Goal: Information Seeking & Learning: Learn about a topic

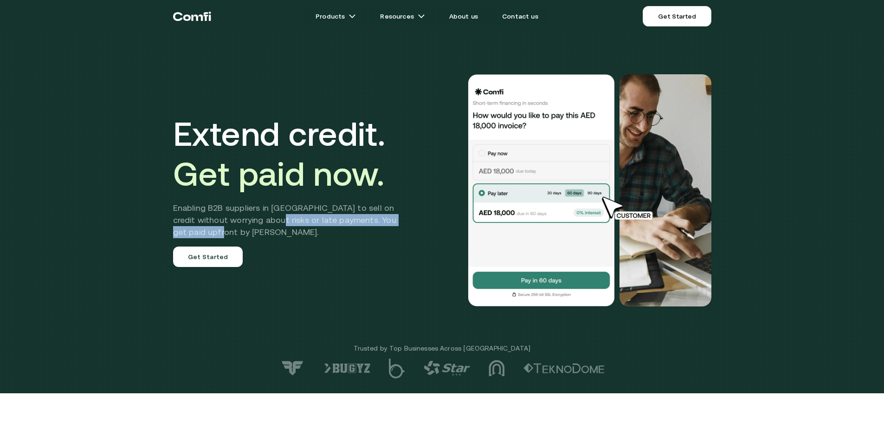
drag, startPoint x: 327, startPoint y: 226, endPoint x: 143, endPoint y: 201, distance: 186.0
click at [264, 220] on h2 "Enabling B2B suppliers in [GEOGRAPHIC_DATA] to sell on credit without worrying …" at bounding box center [291, 220] width 237 height 36
click at [141, 201] on div "Extend credit. Get paid now. Enabling B2B suppliers in [GEOGRAPHIC_DATA] to sel…" at bounding box center [442, 196] width 884 height 393
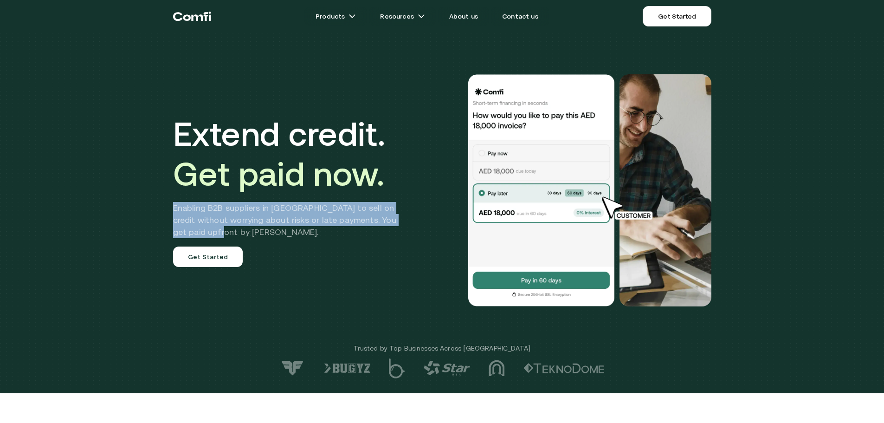
drag, startPoint x: 173, startPoint y: 208, endPoint x: 208, endPoint y: 231, distance: 42.1
click at [208, 231] on div "Extend credit. Get paid now. Enabling B2B suppliers in [GEOGRAPHIC_DATA] to sel…" at bounding box center [442, 196] width 884 height 393
click at [208, 231] on h2 "Enabling B2B suppliers in [GEOGRAPHIC_DATA] to sell on credit without worrying …" at bounding box center [291, 220] width 237 height 36
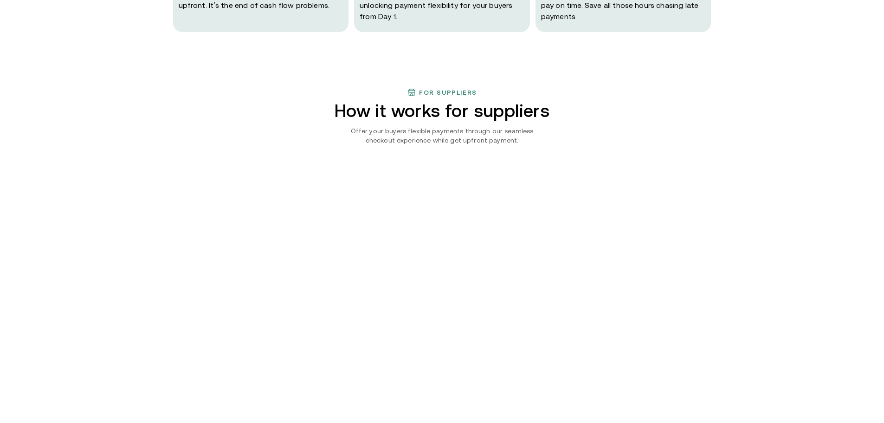
scroll to position [650, 0]
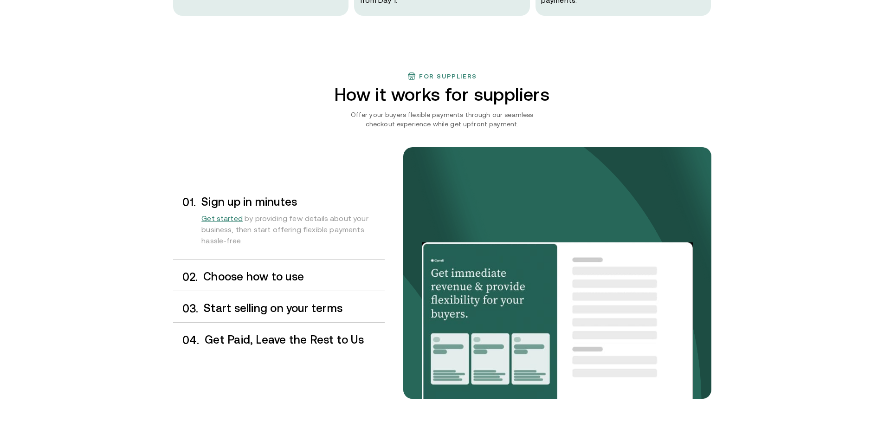
click at [263, 271] on h3 "Choose how to use" at bounding box center [293, 277] width 181 height 12
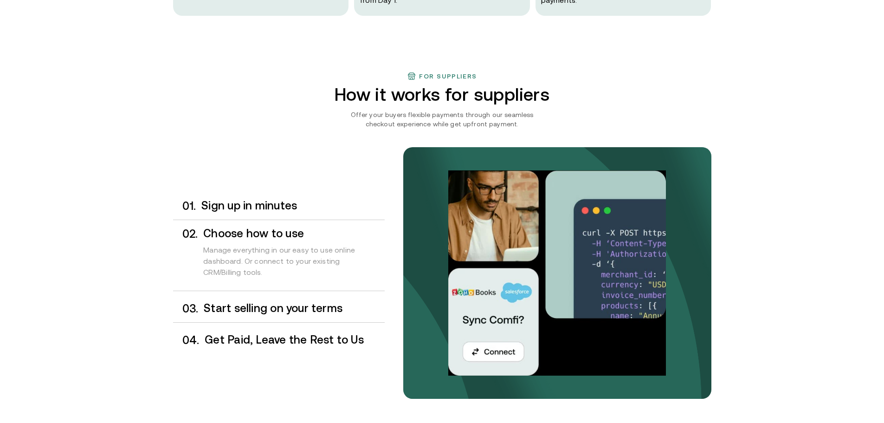
click at [287, 309] on h3 "Start selling on your terms" at bounding box center [294, 308] width 181 height 12
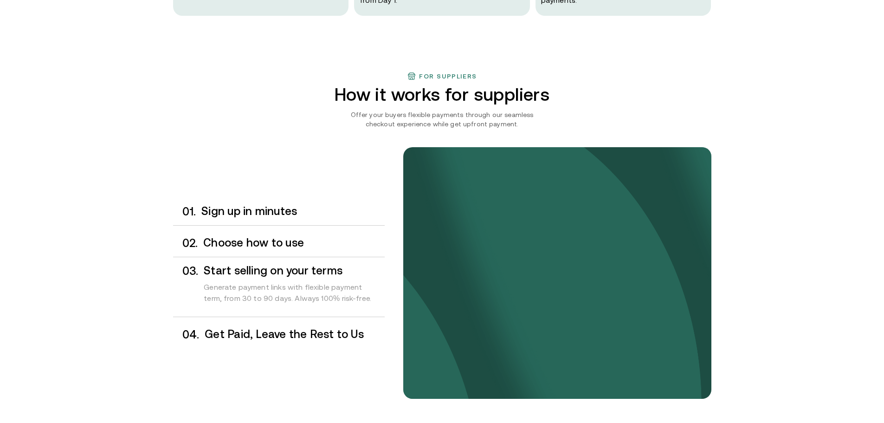
click at [293, 334] on h3 "Get Paid, Leave the Rest to Us" at bounding box center [295, 334] width 180 height 12
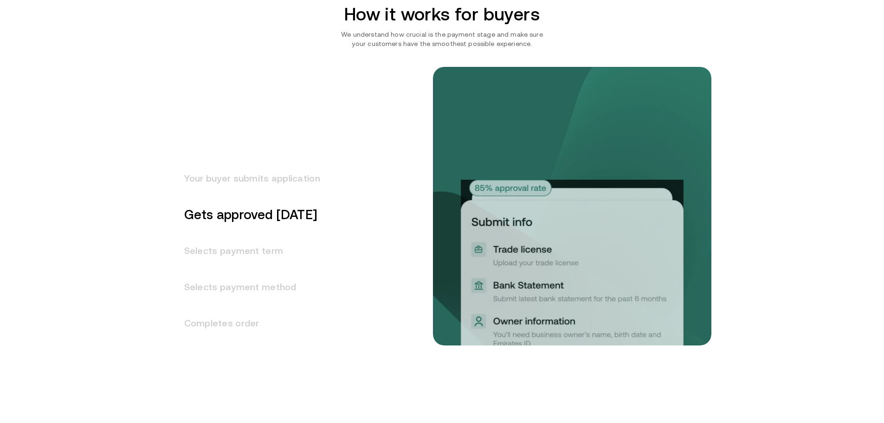
scroll to position [1114, 0]
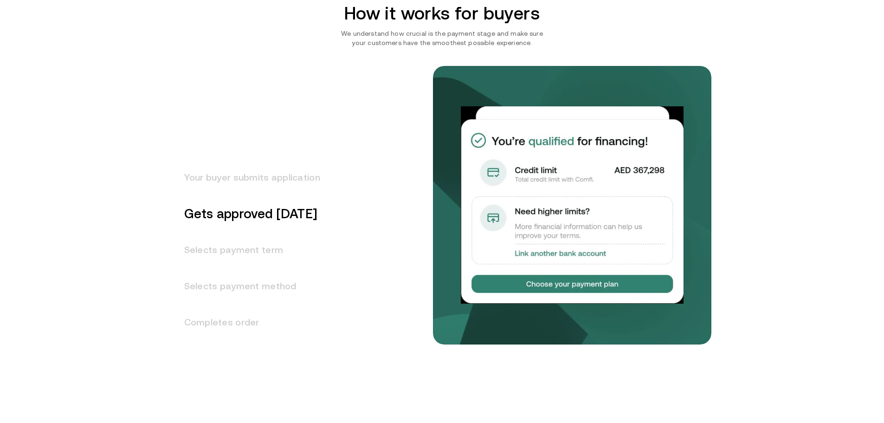
click at [272, 245] on h3 "Selects payment term" at bounding box center [246, 250] width 147 height 36
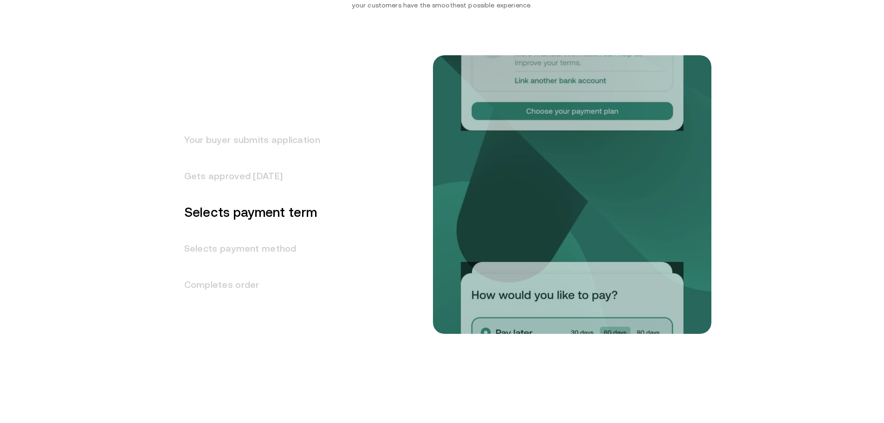
scroll to position [1152, 0]
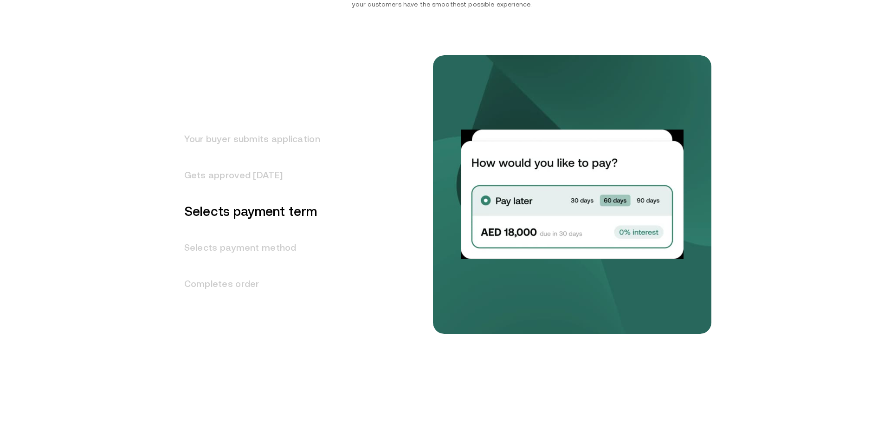
click at [272, 245] on h3 "Selects payment method" at bounding box center [246, 247] width 147 height 36
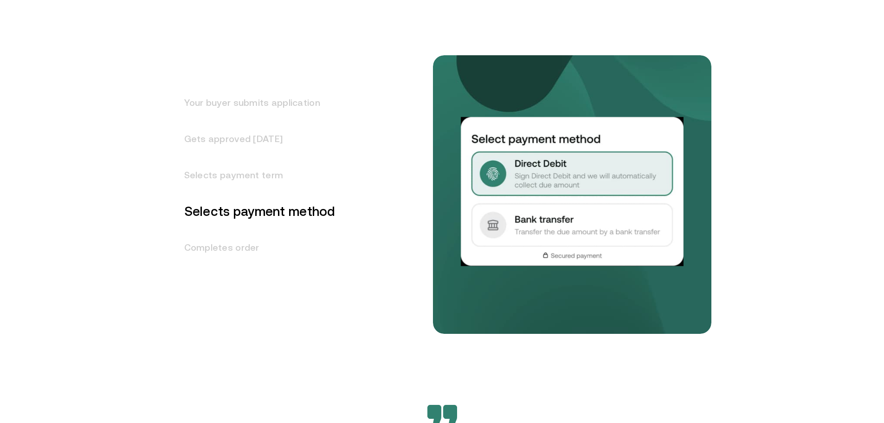
click at [265, 257] on h3 "Completes order" at bounding box center [254, 247] width 162 height 36
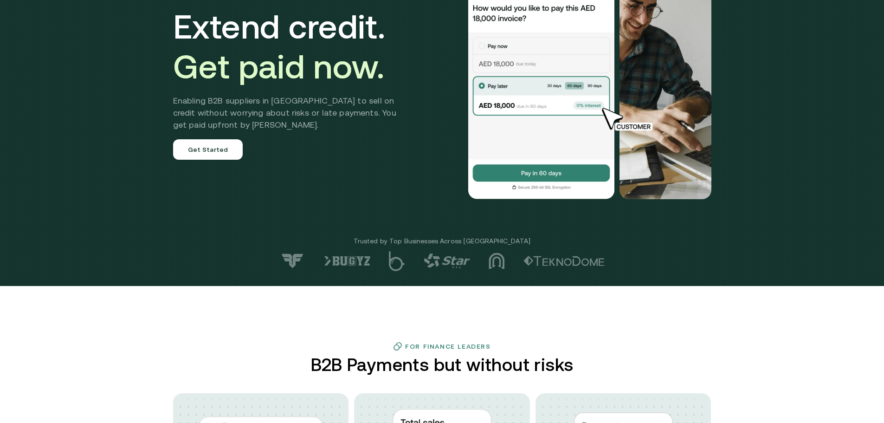
scroll to position [0, 0]
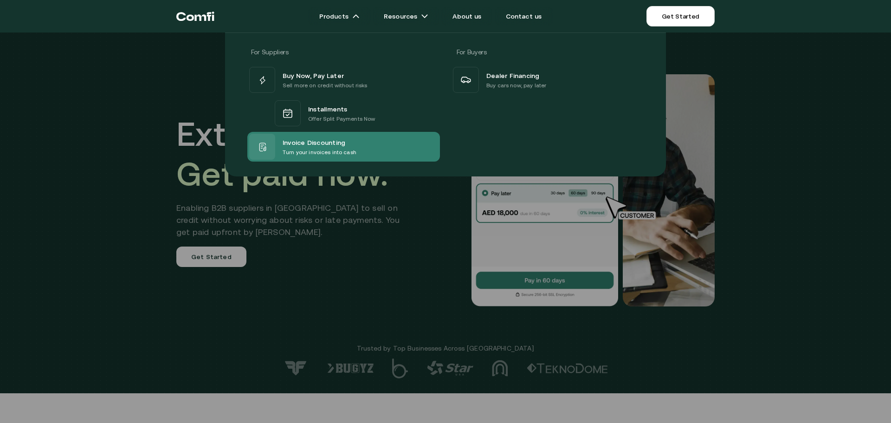
click at [330, 142] on span "Invoice Discounting" at bounding box center [314, 141] width 63 height 11
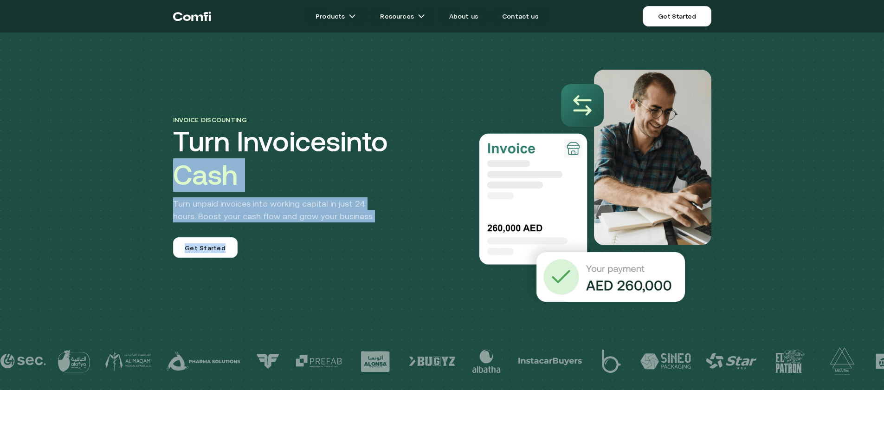
drag, startPoint x: 350, startPoint y: 219, endPoint x: 155, endPoint y: 167, distance: 201.7
click at [155, 167] on div "Invoice discounting Turn Invoices into Cash Turn unpaid invoices into working c…" at bounding box center [442, 195] width 884 height 390
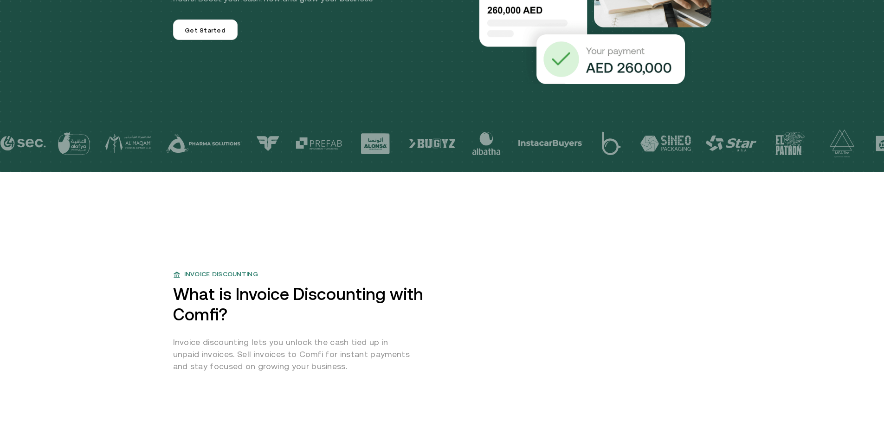
scroll to position [371, 0]
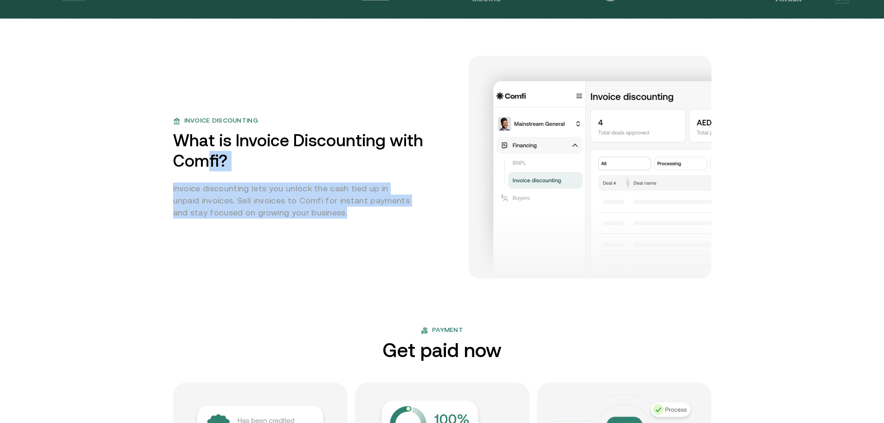
drag, startPoint x: 324, startPoint y: 221, endPoint x: 112, endPoint y: 119, distance: 235.0
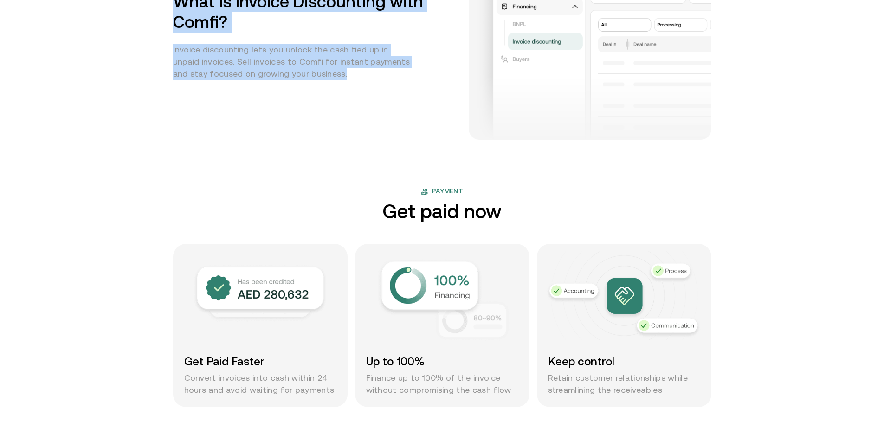
scroll to position [603, 0]
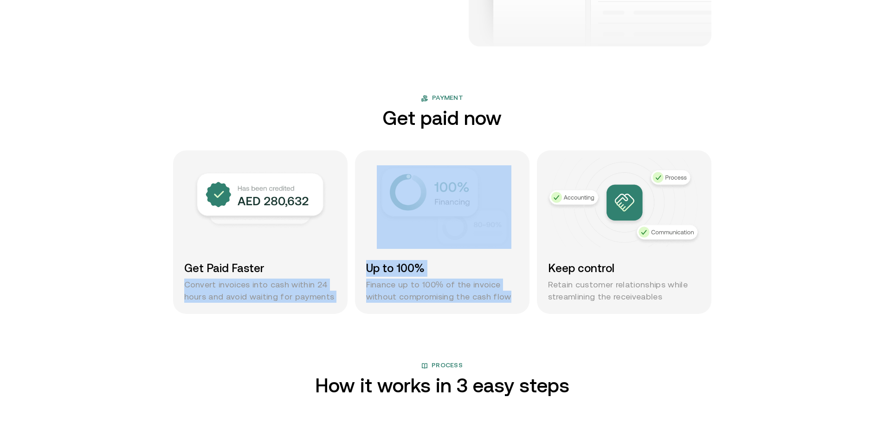
drag, startPoint x: 522, startPoint y: 294, endPoint x: 349, endPoint y: 254, distance: 177.7
click at [349, 254] on div "Get Paid Faster Convert invoices into cash within 24 hours and avoid waiting fo…" at bounding box center [442, 231] width 538 height 163
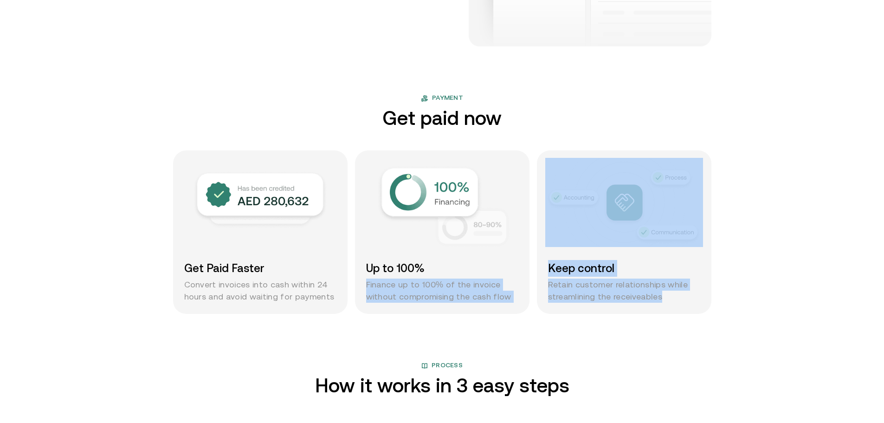
drag, startPoint x: 598, startPoint y: 287, endPoint x: 509, endPoint y: 265, distance: 91.7
click at [509, 265] on div "Get Paid Faster Convert invoices into cash within 24 hours and avoid waiting fo…" at bounding box center [442, 231] width 538 height 163
click at [502, 291] on p "Finance up to 100% of the invoice without compromising the cash flow" at bounding box center [442, 290] width 152 height 24
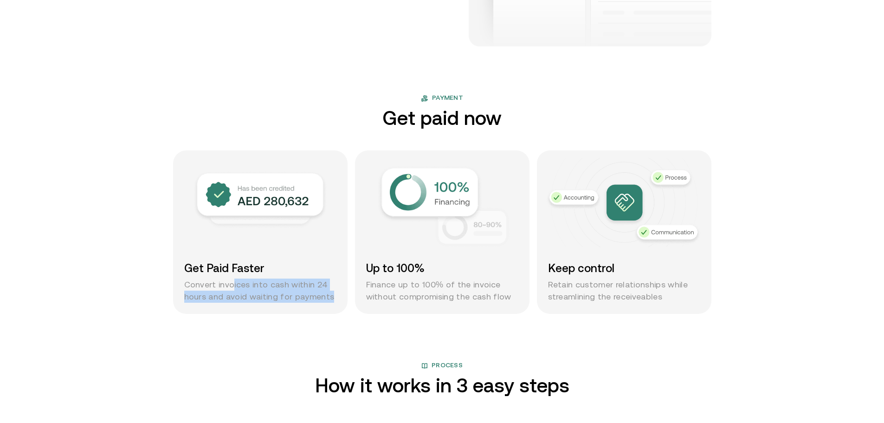
drag, startPoint x: 193, startPoint y: 279, endPoint x: 176, endPoint y: 275, distance: 17.2
click at [188, 278] on div "Get Paid Faster Convert invoices into cash within 24 hours and avoid waiting fo…" at bounding box center [260, 231] width 174 height 163
click at [176, 275] on div "Get Paid Faster Convert invoices into cash within 24 hours and avoid waiting fo…" at bounding box center [260, 231] width 174 height 163
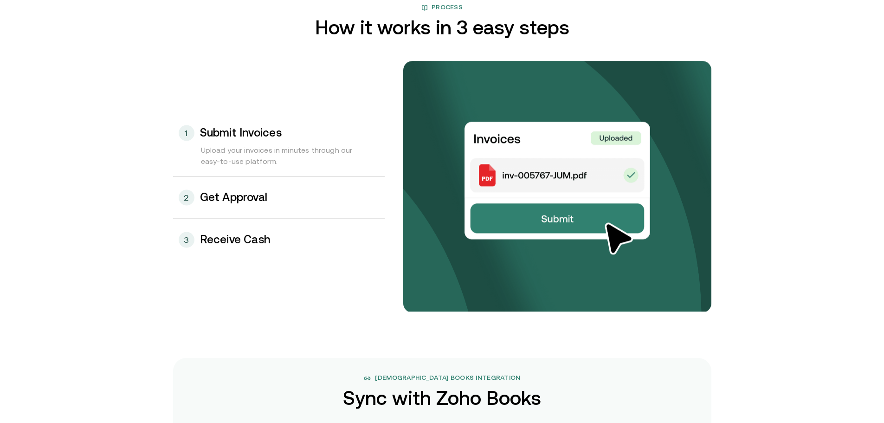
scroll to position [975, 0]
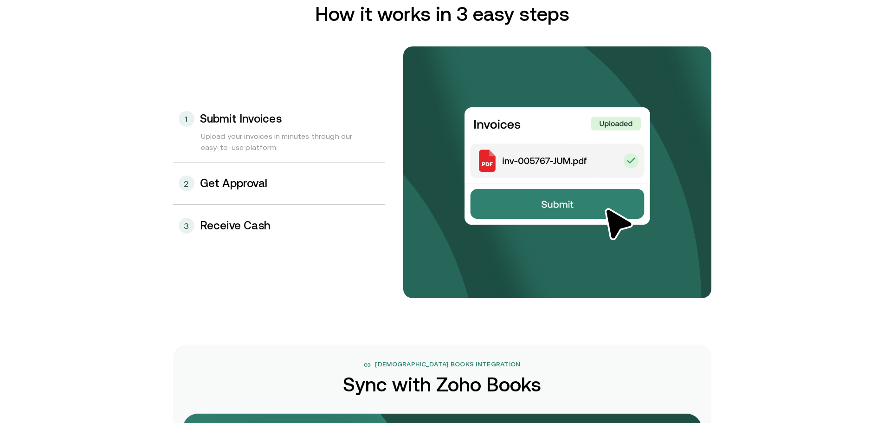
click at [216, 186] on h3 "Get Approval" at bounding box center [234, 183] width 68 height 12
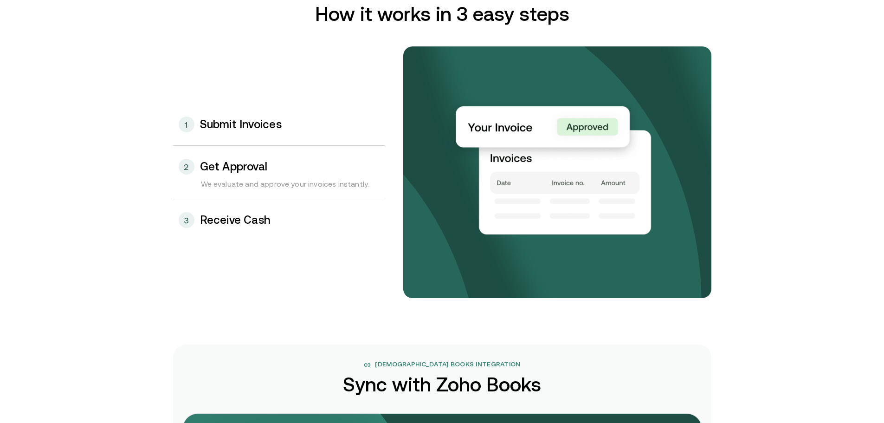
click at [234, 210] on div "3 Receive Cash" at bounding box center [279, 220] width 212 height 42
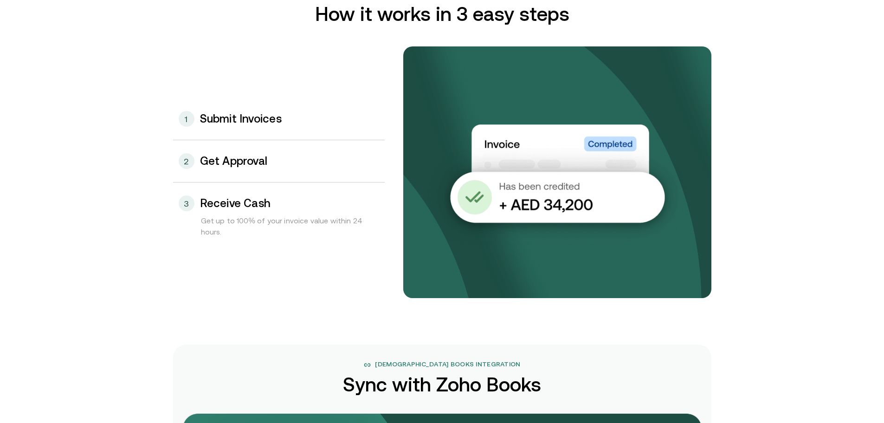
click at [262, 124] on h3 "Submit Invoices" at bounding box center [241, 119] width 82 height 12
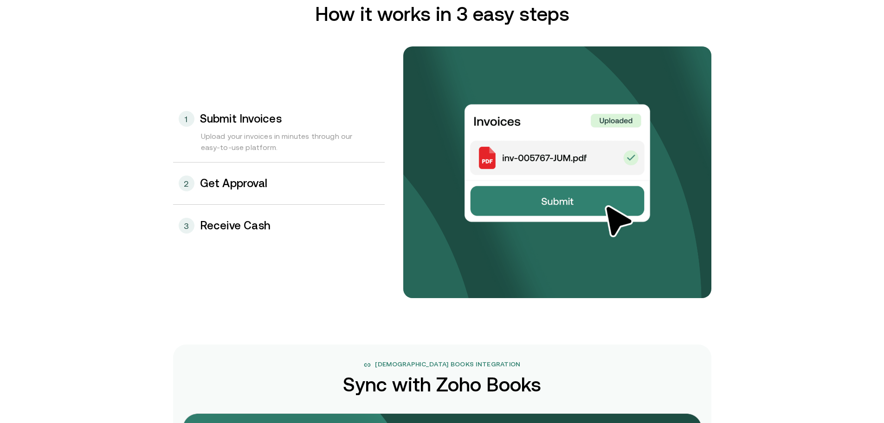
click at [263, 174] on div "2 Get Approval" at bounding box center [279, 183] width 212 height 42
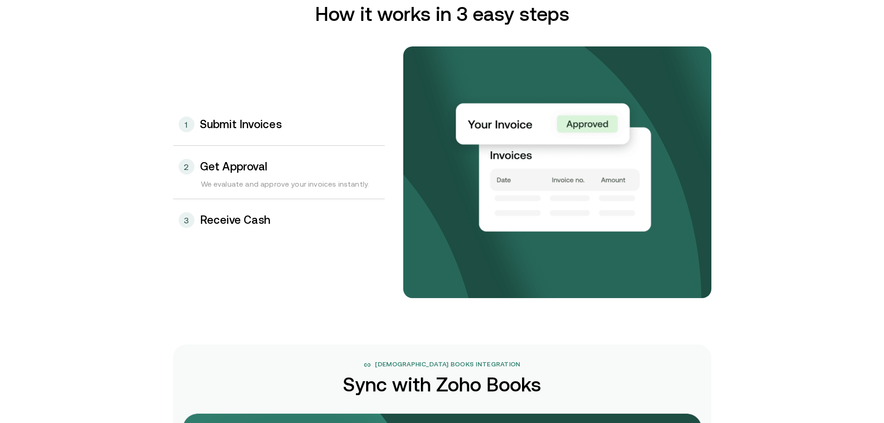
click at [258, 203] on div "3 Receive Cash" at bounding box center [279, 220] width 212 height 42
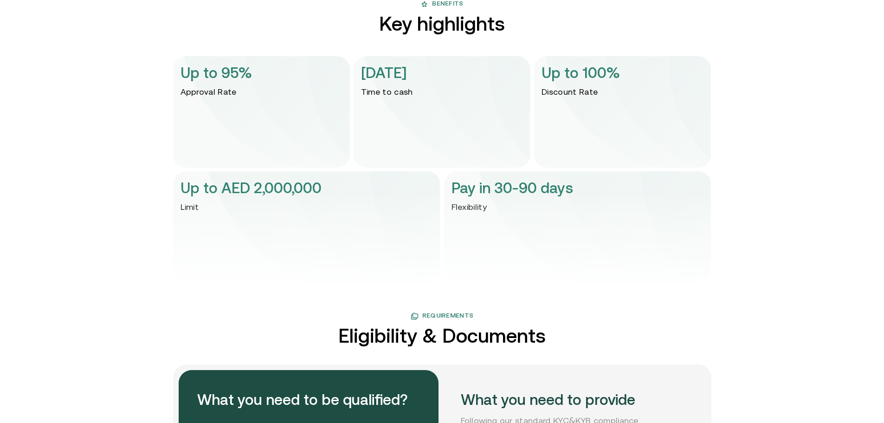
scroll to position [1856, 0]
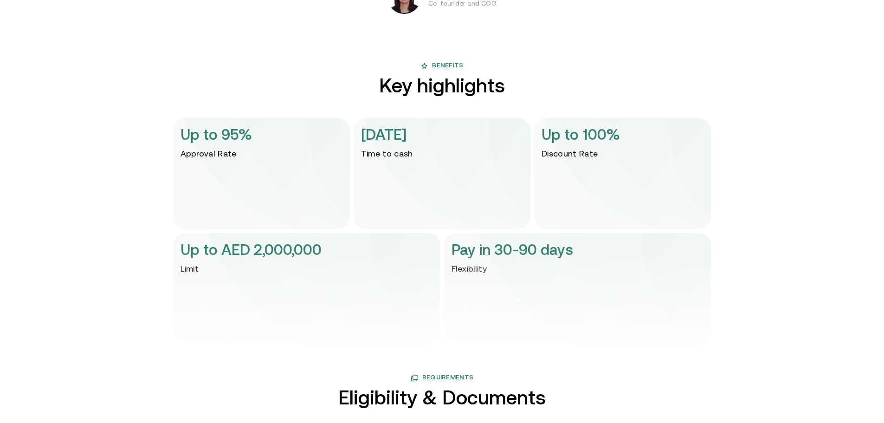
drag, startPoint x: 627, startPoint y: 164, endPoint x: 505, endPoint y: 118, distance: 130.4
click at [505, 118] on div "Up to 95% Approval Rate [DATE] Time to cash Up to 100% Discount Rate" at bounding box center [442, 173] width 538 height 111
click at [530, 137] on div "[DATE] Time to cash" at bounding box center [442, 173] width 177 height 111
drag, startPoint x: 584, startPoint y: 151, endPoint x: 628, endPoint y: 171, distance: 48.8
click at [627, 171] on div "Up to 100% Discount Rate" at bounding box center [622, 173] width 177 height 111
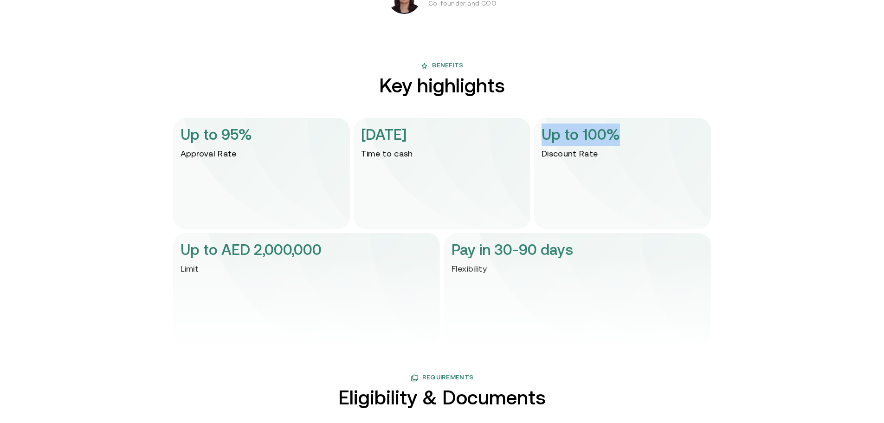
click at [628, 171] on div "Up to 100% Discount Rate" at bounding box center [622, 173] width 177 height 111
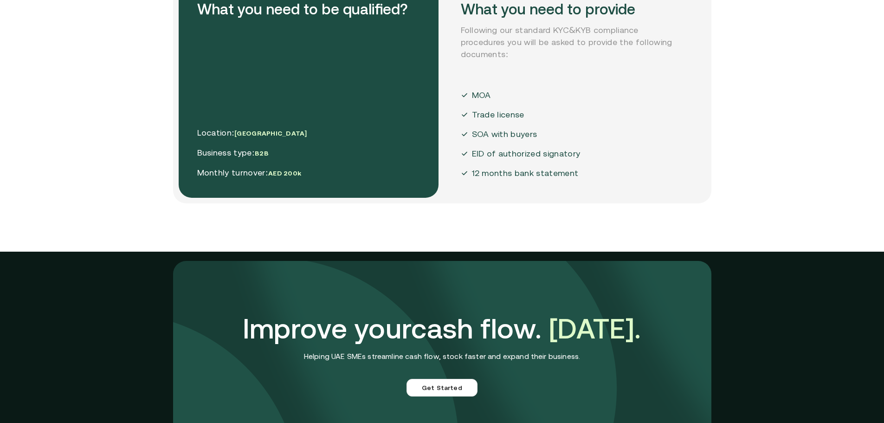
scroll to position [2367, 0]
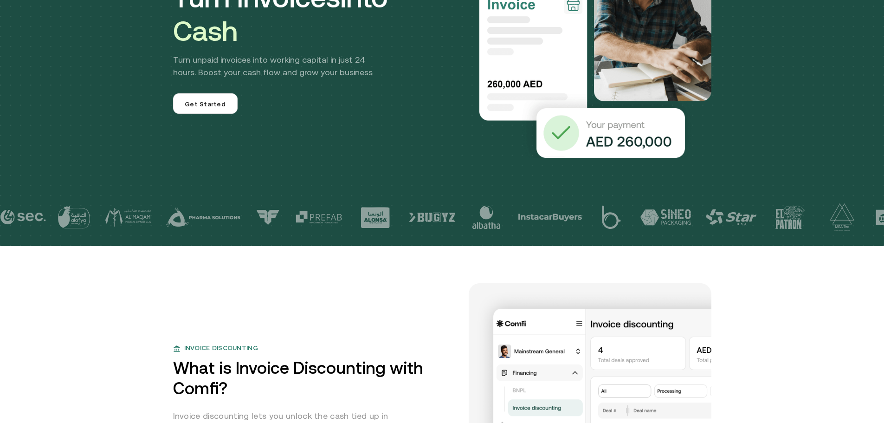
scroll to position [0, 0]
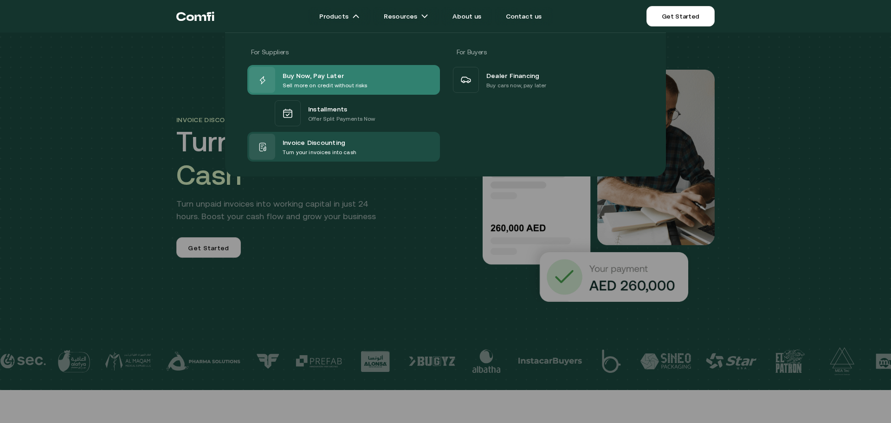
click at [317, 79] on span "Buy Now, Pay Later" at bounding box center [313, 75] width 61 height 11
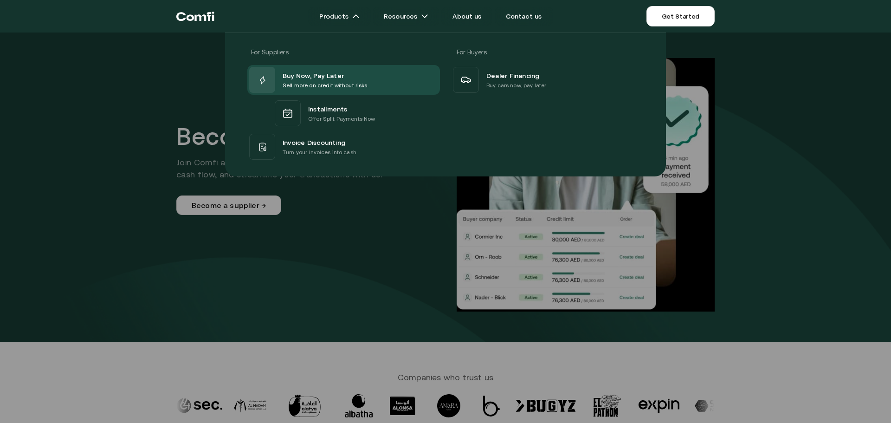
click at [357, 302] on div at bounding box center [445, 243] width 891 height 423
click at [371, 265] on div at bounding box center [445, 243] width 891 height 423
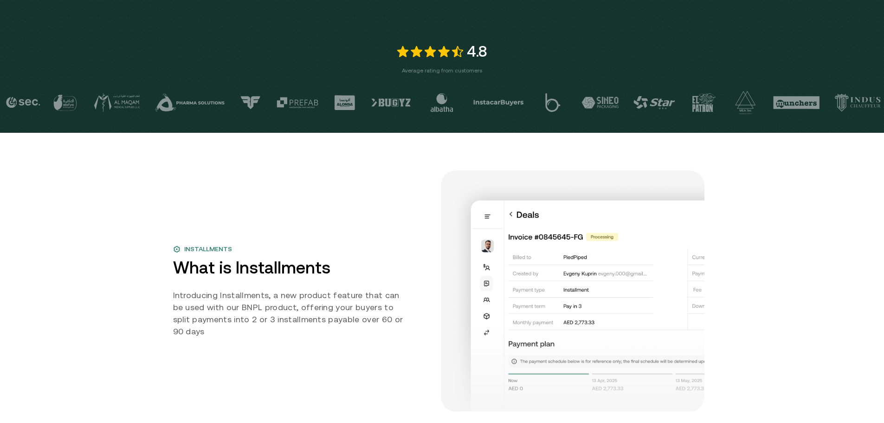
scroll to position [371, 0]
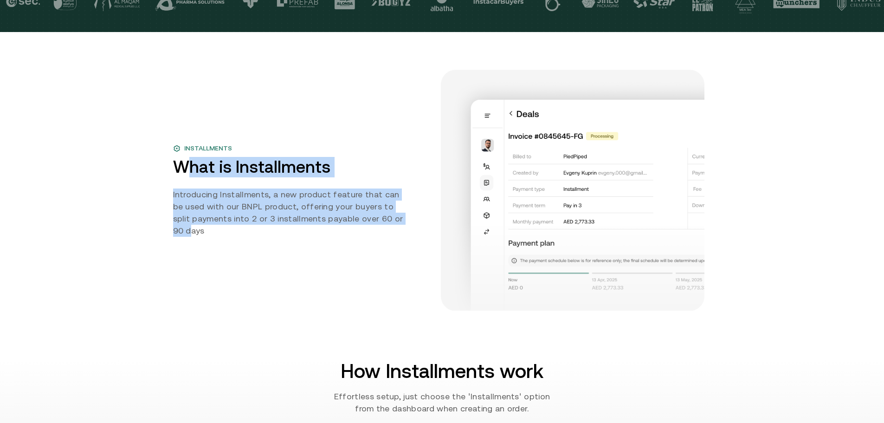
drag, startPoint x: 328, startPoint y: 211, endPoint x: 186, endPoint y: 173, distance: 147.0
click at [186, 173] on div "Installments What is Installments Introducing Installments, a new product featu…" at bounding box center [298, 189] width 250 height 93
click at [186, 173] on h2 "What is Installments" at bounding box center [291, 167] width 237 height 20
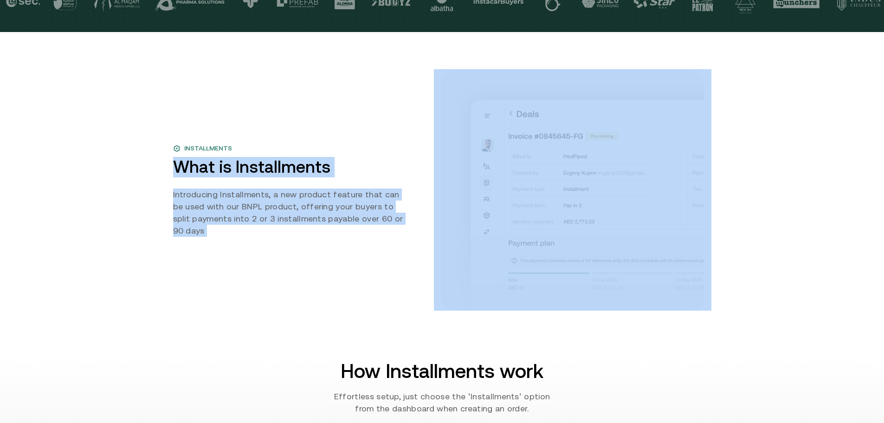
drag, startPoint x: 204, startPoint y: 178, endPoint x: 458, endPoint y: 267, distance: 269.0
click at [458, 267] on div "Installments What is Installments Introducing Installments, a new product featu…" at bounding box center [442, 171] width 557 height 278
click at [458, 267] on img at bounding box center [573, 189] width 278 height 241
click at [369, 254] on div "Installments What is Installments Introducing Installments, a new product featu…" at bounding box center [442, 189] width 538 height 241
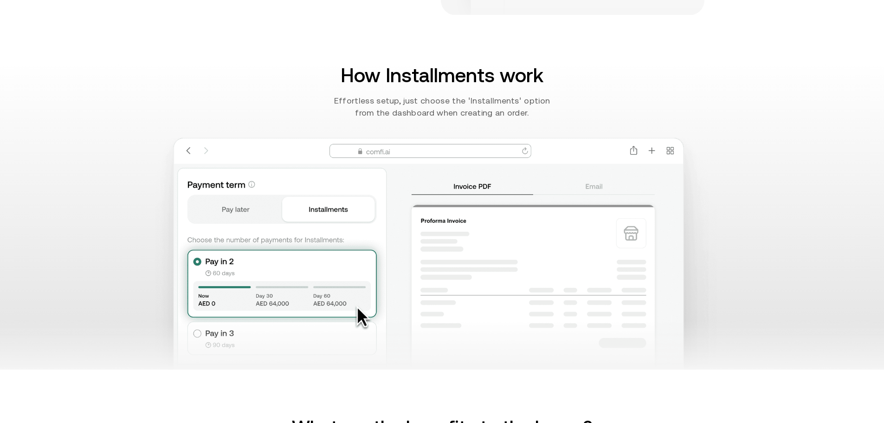
scroll to position [557, 0]
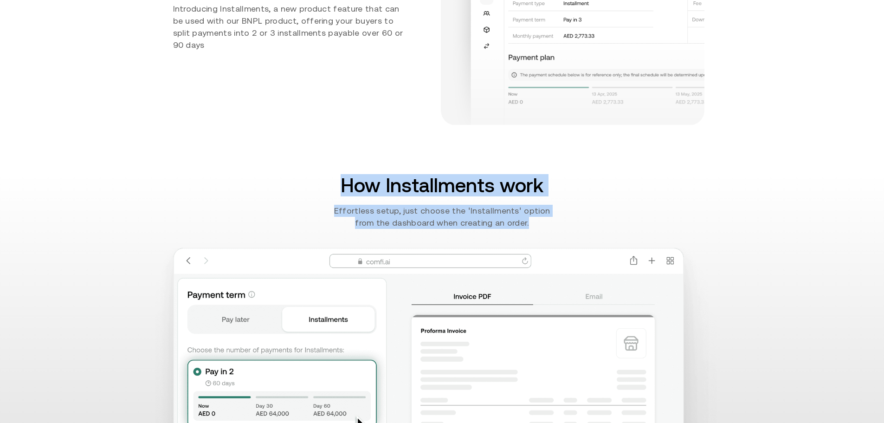
drag, startPoint x: 567, startPoint y: 227, endPoint x: 286, endPoint y: 164, distance: 287.8
drag, startPoint x: 466, startPoint y: 213, endPoint x: 604, endPoint y: 244, distance: 141.6
click at [588, 241] on div "How Installments work Effortless setup, just choose the 'Installments' option f…" at bounding box center [442, 325] width 884 height 308
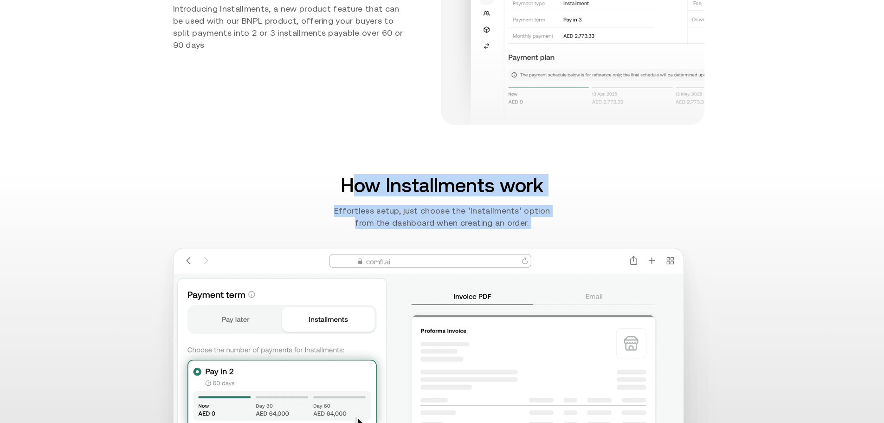
click at [604, 244] on div "How Installments work Effortless setup, just choose the 'Installments' option f…" at bounding box center [442, 325] width 884 height 308
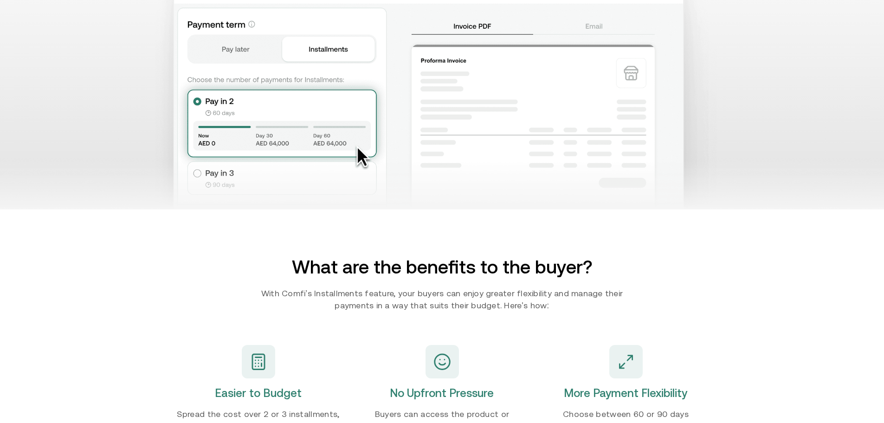
scroll to position [882, 0]
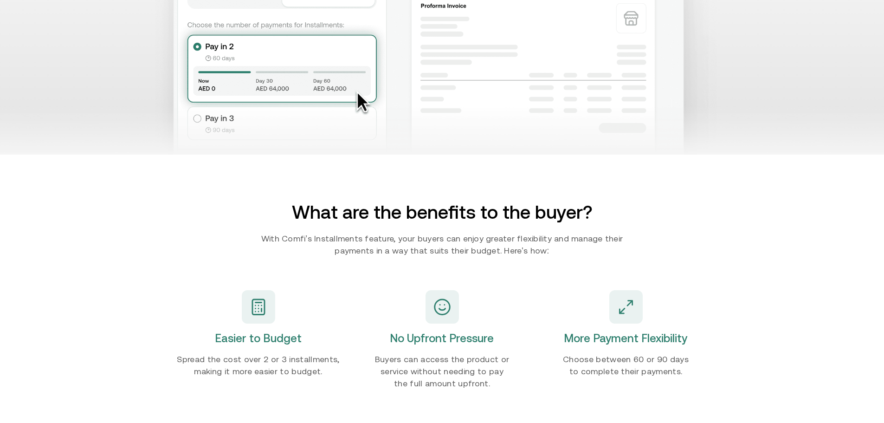
click at [159, 204] on main "Products Resources About us Contact us Get Started Menu Close Pay in Installmen…" at bounding box center [442, 206] width 884 height 2176
